Goal: Task Accomplishment & Management: Manage account settings

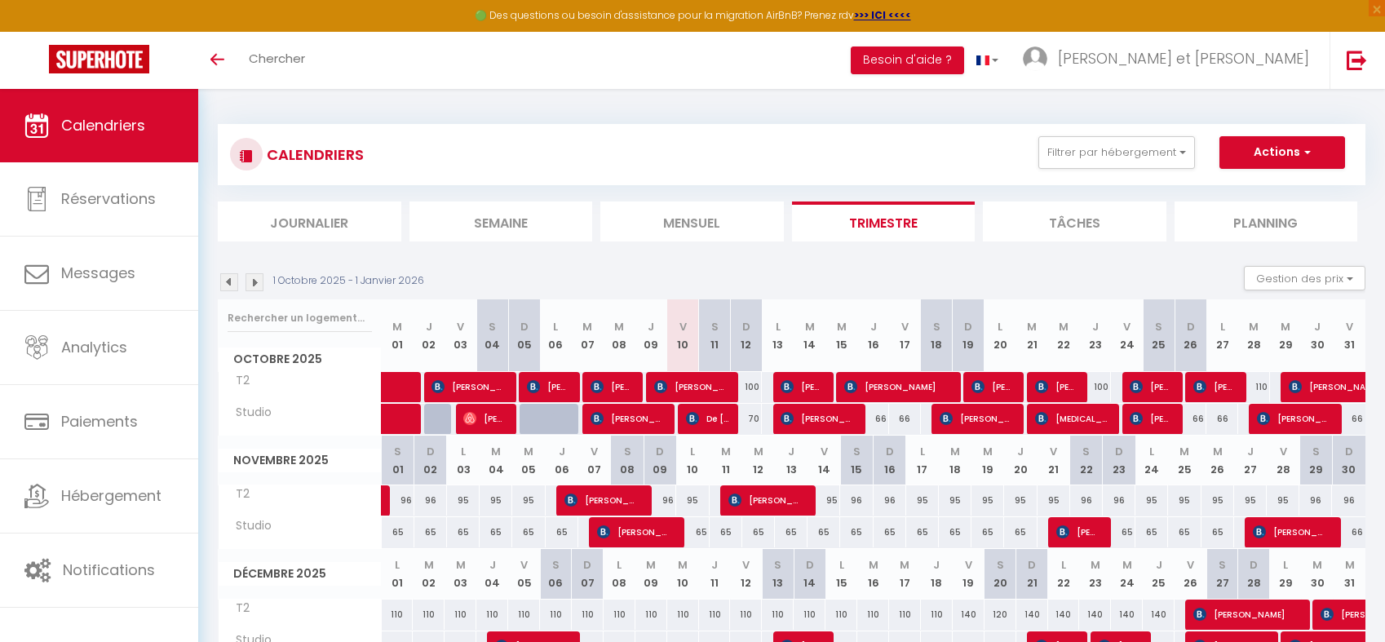
select select
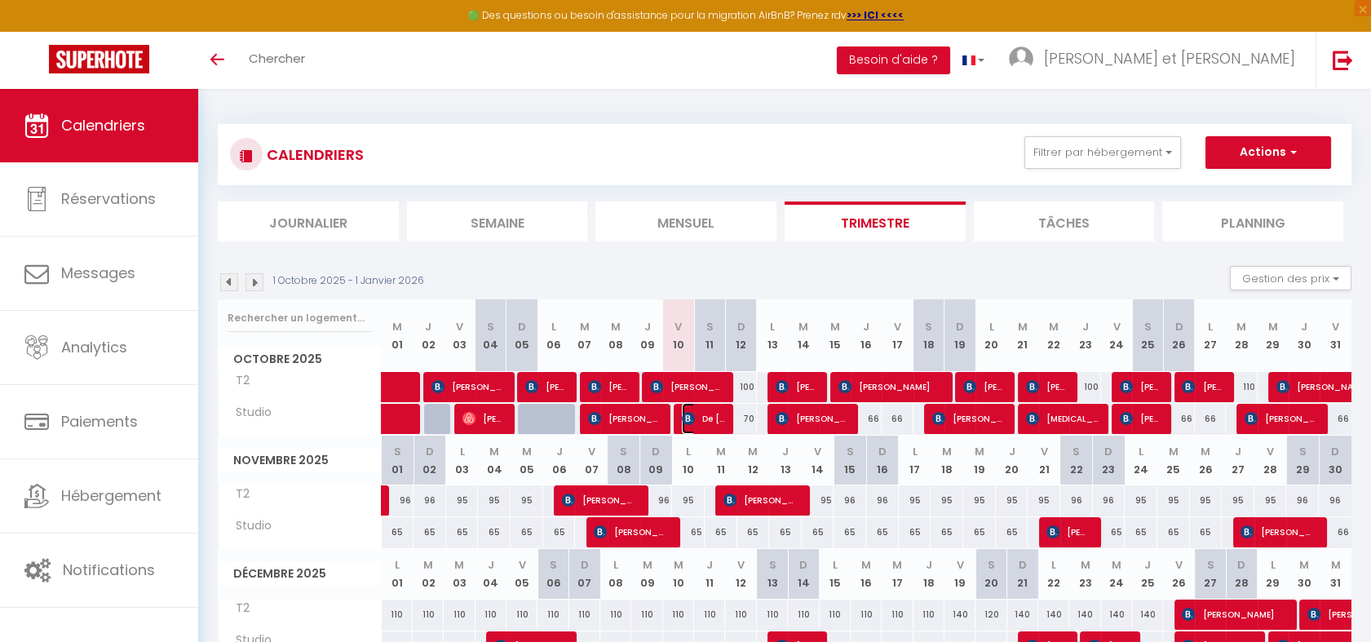
click at [695, 416] on span "De [PERSON_NAME]" at bounding box center [703, 418] width 42 height 31
select select "OK"
select select "KO"
select select "0"
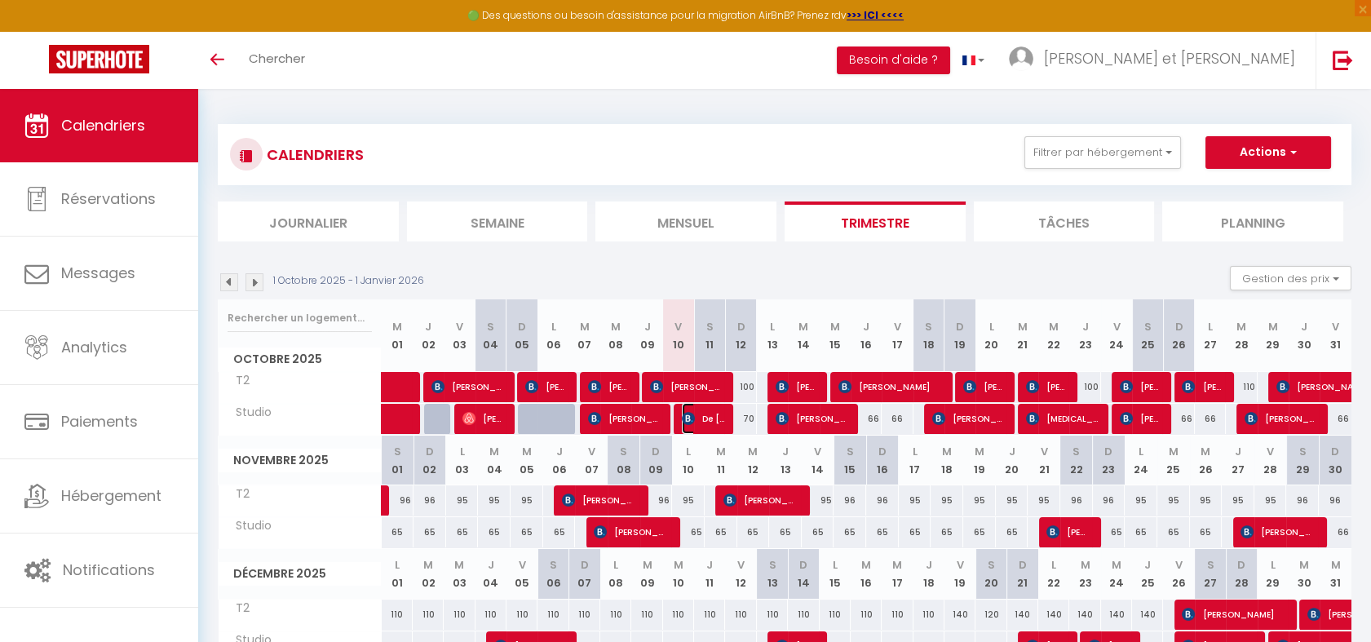
select select "1"
select select
